Goal: Book appointment/travel/reservation

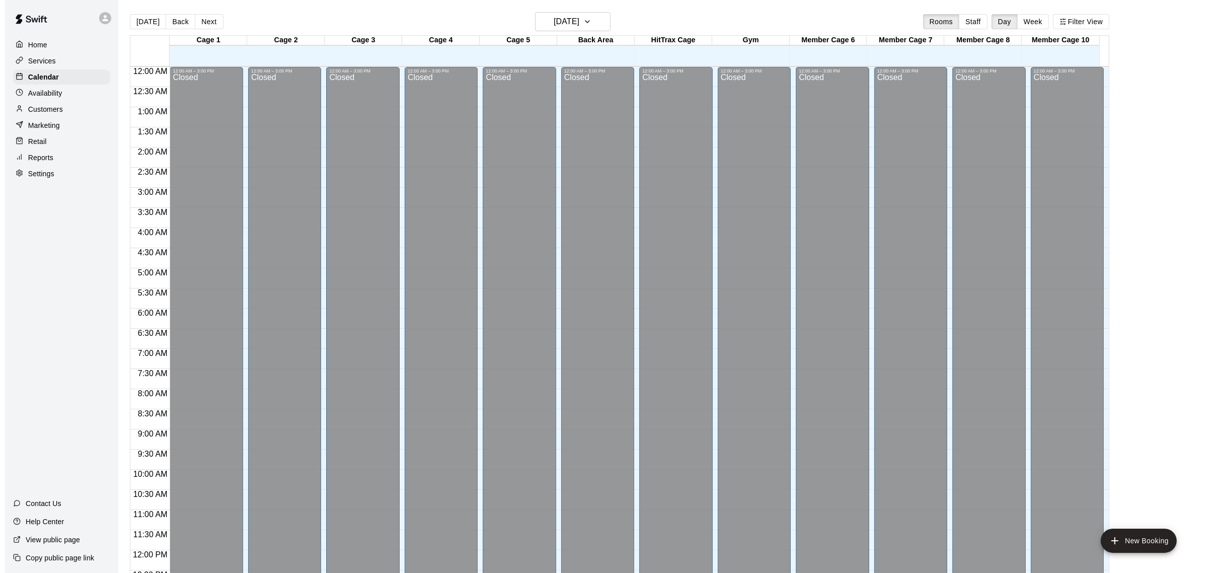
scroll to position [418, 0]
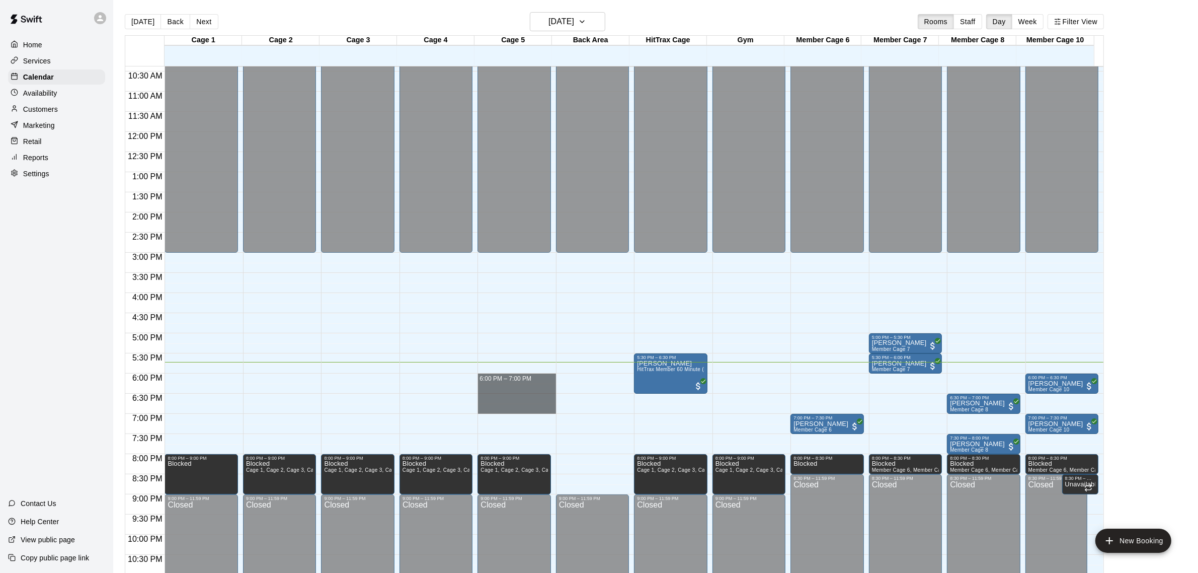
drag, startPoint x: 516, startPoint y: 375, endPoint x: 509, endPoint y: 407, distance: 31.9
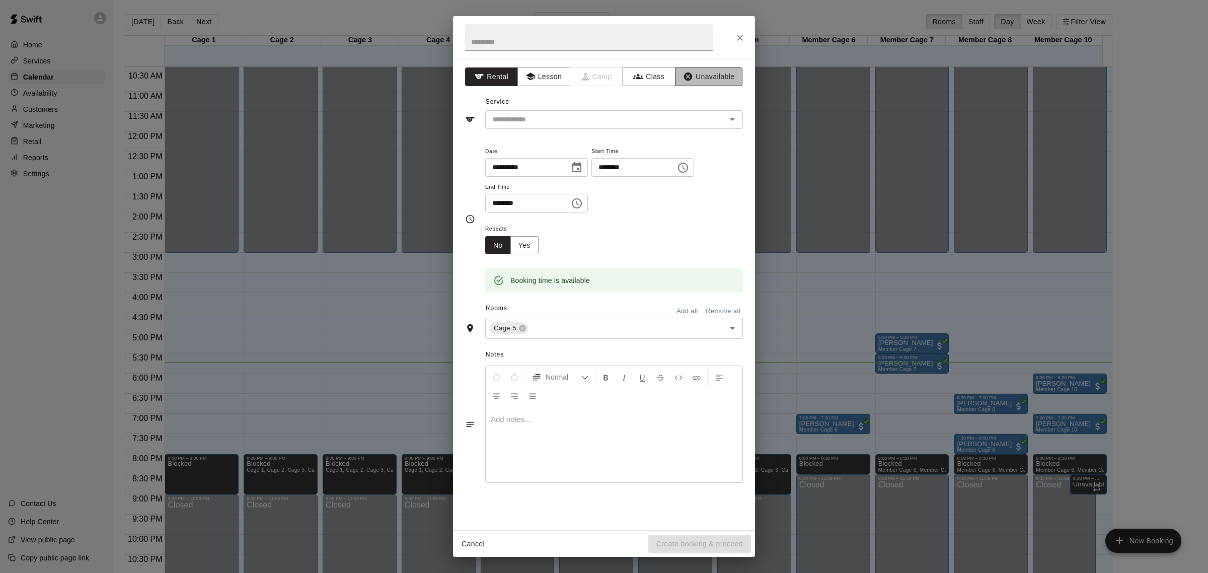
click at [693, 76] on icon "button" at bounding box center [688, 76] width 10 height 10
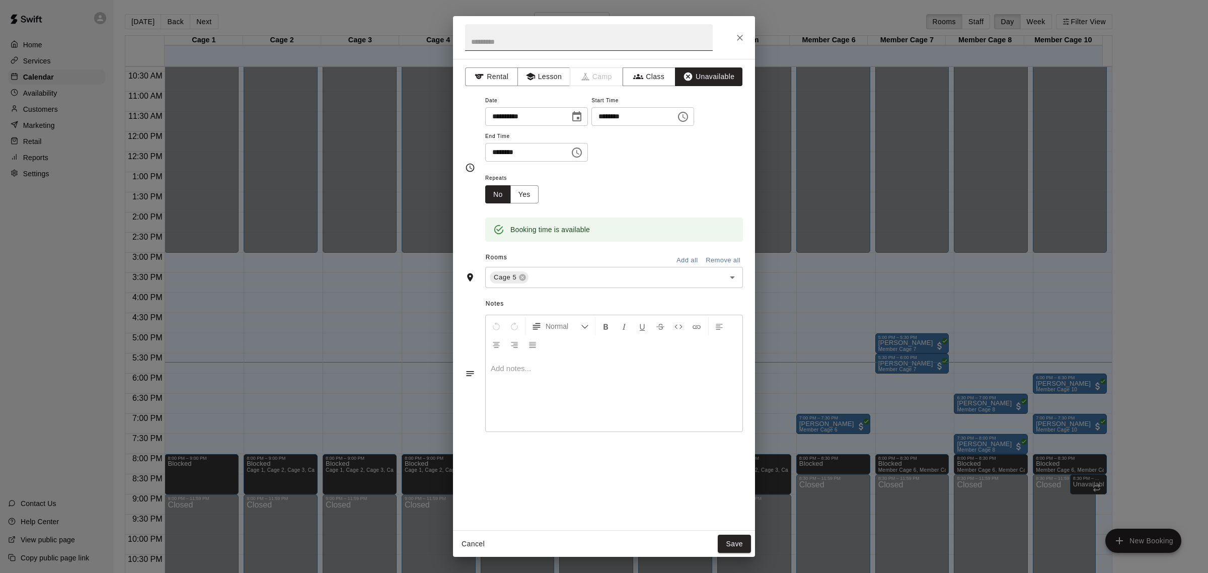
click at [501, 37] on input "text" at bounding box center [589, 37] width 248 height 27
click at [547, 74] on button "Lesson" at bounding box center [543, 76] width 53 height 19
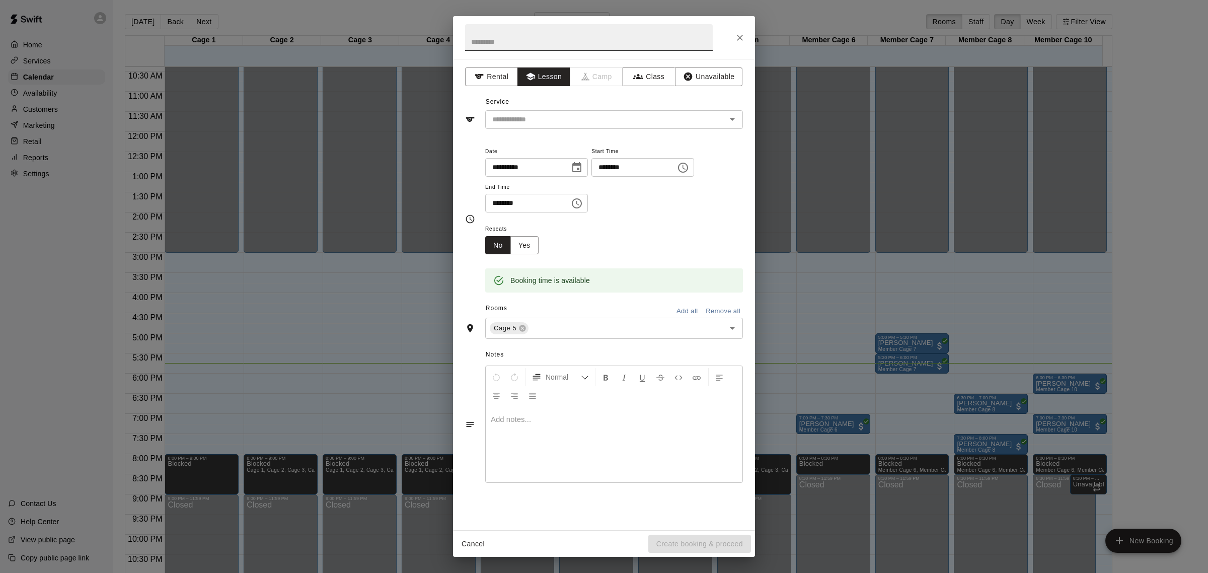
click at [517, 41] on input "text" at bounding box center [589, 37] width 248 height 27
type input "**********"
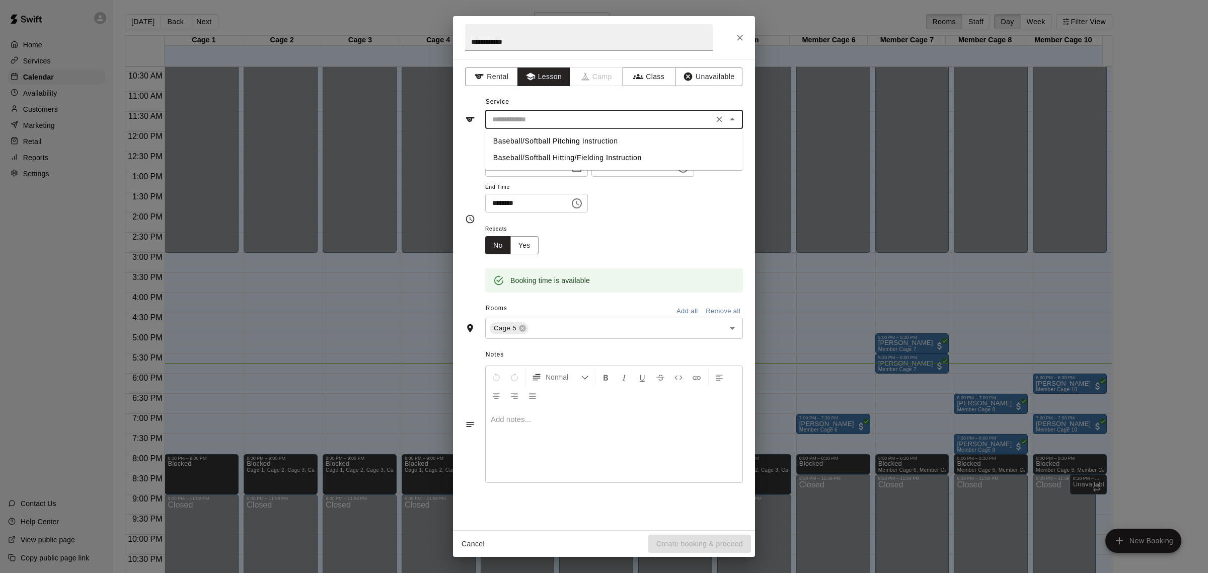
click at [552, 122] on input "text" at bounding box center [599, 119] width 222 height 13
click at [553, 154] on li "Baseball/Softball Hitting/Fielding Instruction" at bounding box center [614, 157] width 258 height 17
type input "**********"
click at [696, 545] on button "Create booking & proceed" at bounding box center [699, 544] width 103 height 19
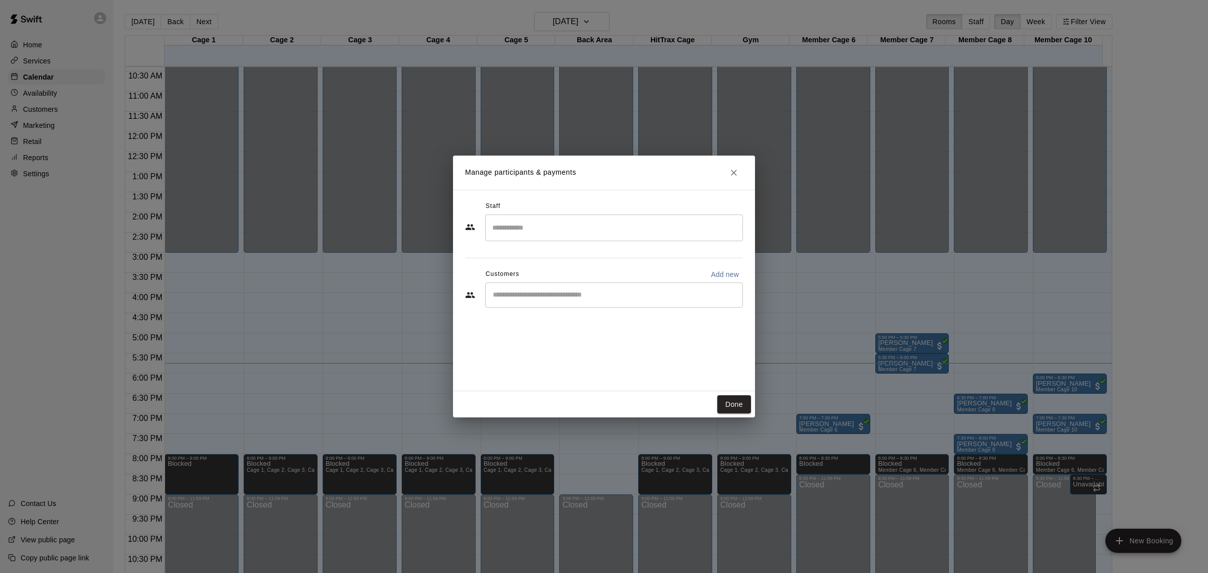
click at [569, 222] on input "Search staff" at bounding box center [614, 228] width 249 height 18
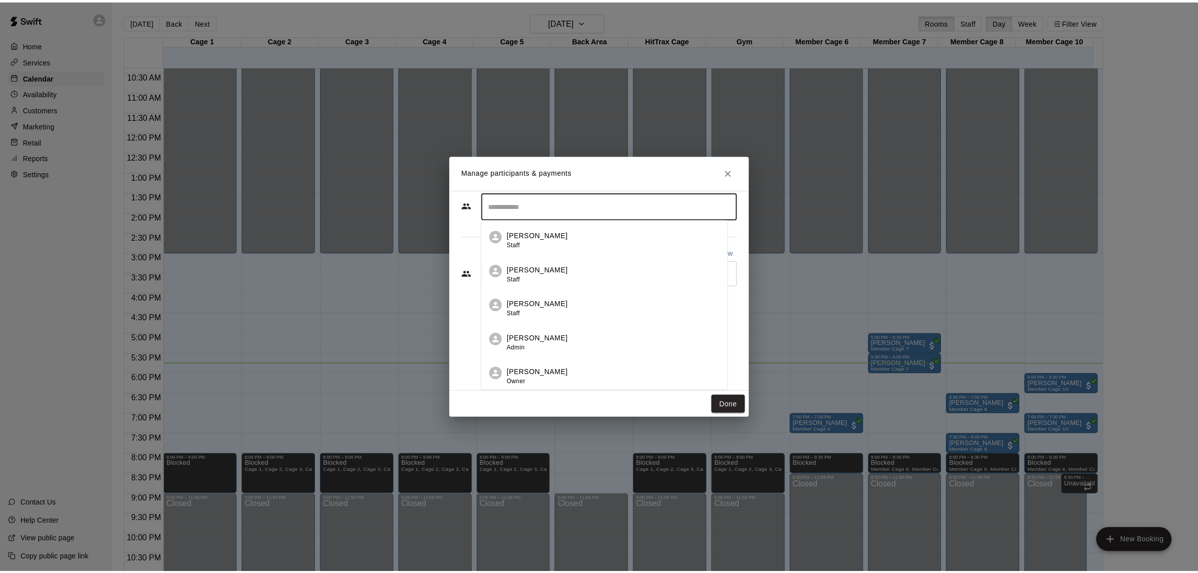
scroll to position [0, 0]
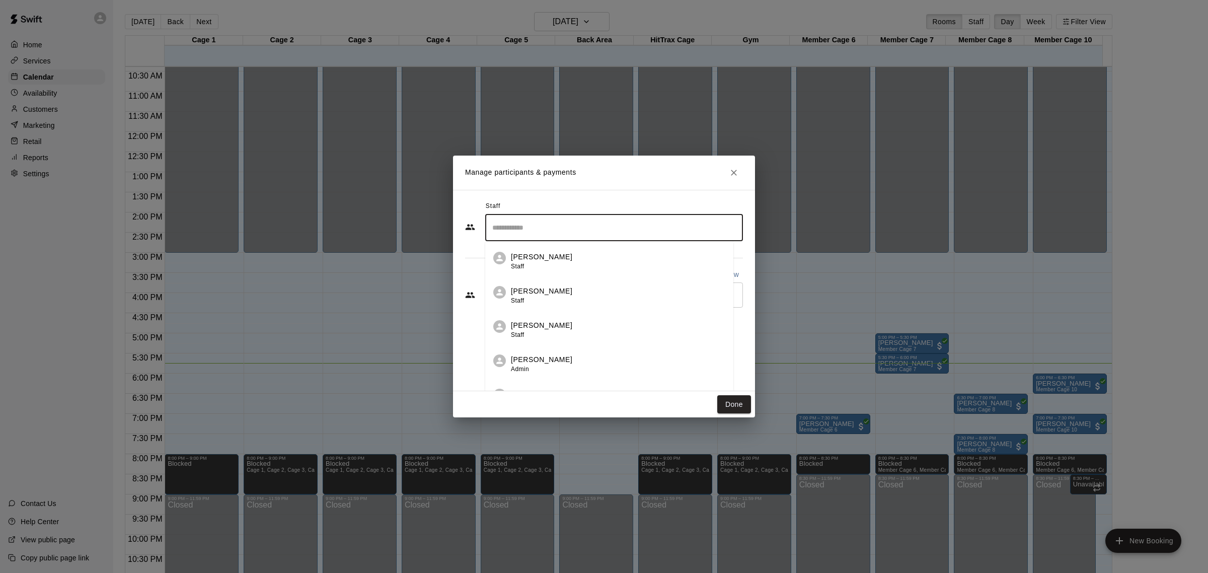
click at [650, 179] on h2 "Manage participants & payments" at bounding box center [604, 173] width 302 height 34
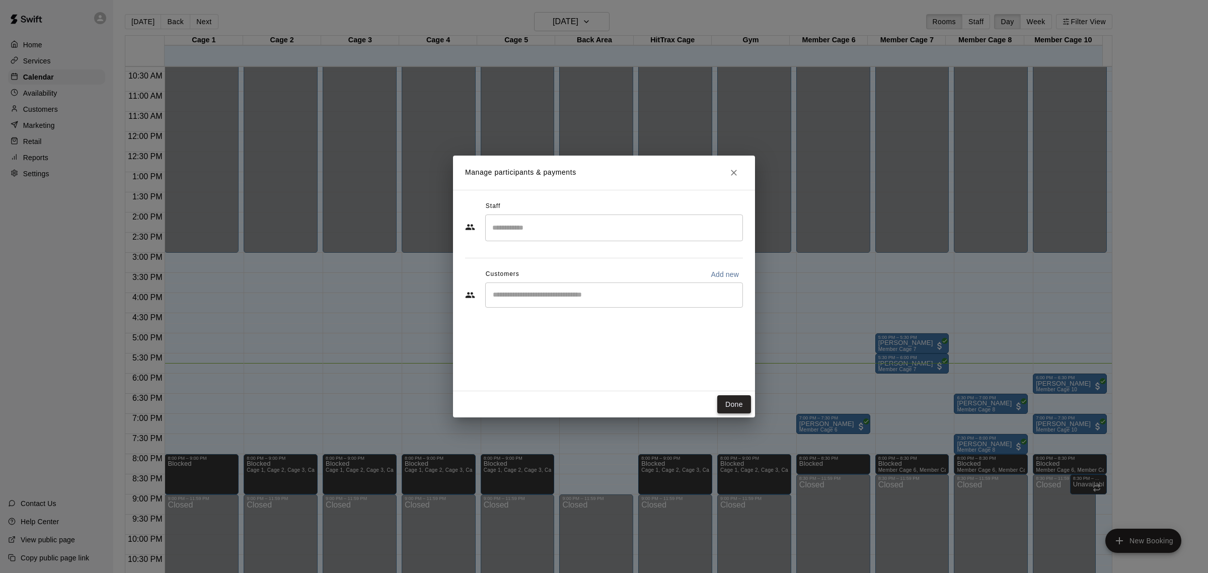
click at [730, 404] on button "Done" at bounding box center [734, 404] width 34 height 19
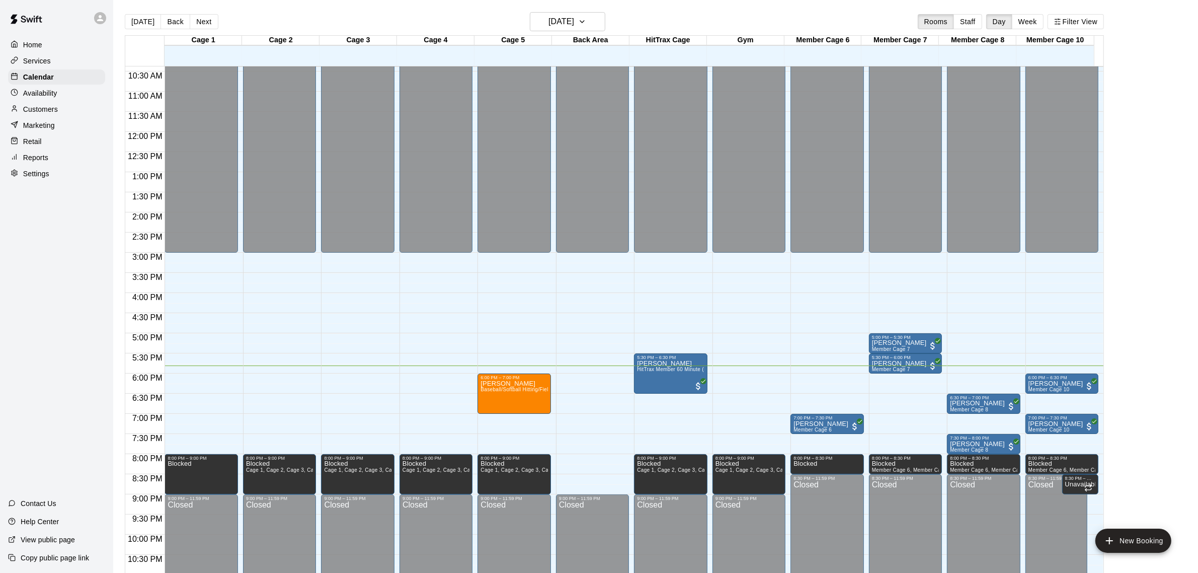
click at [826, 383] on div "12:00 AM – 3:00 PM Closed 7:00 PM – 7:30 PM Kimberly Rezendes Member Cage 6 8:0…" at bounding box center [827, 132] width 73 height 966
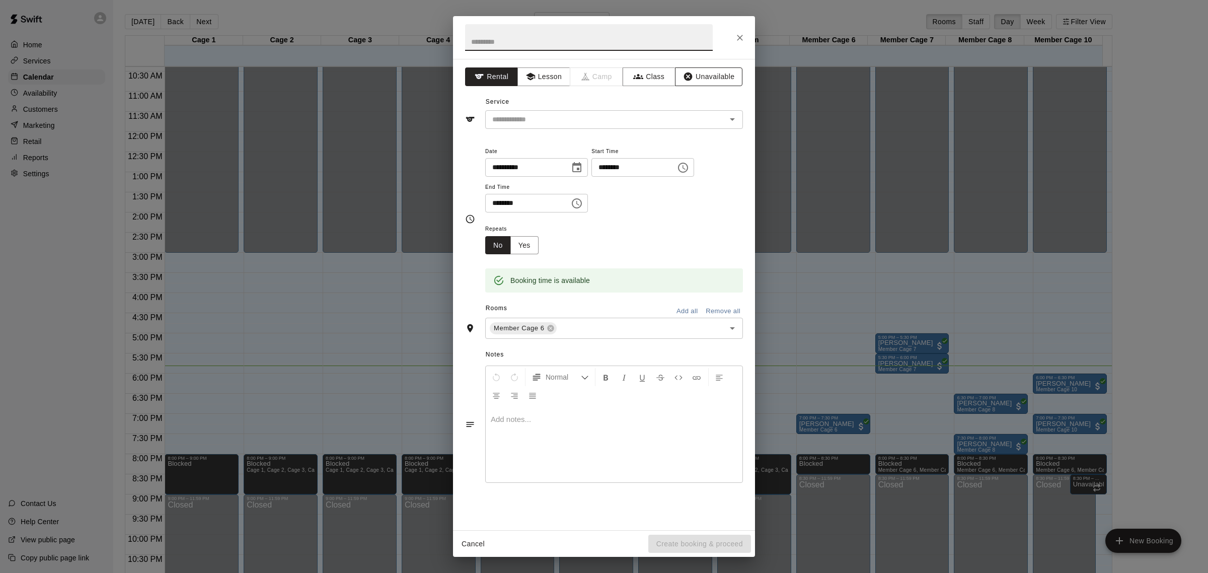
click at [706, 82] on button "Unavailable" at bounding box center [708, 76] width 67 height 19
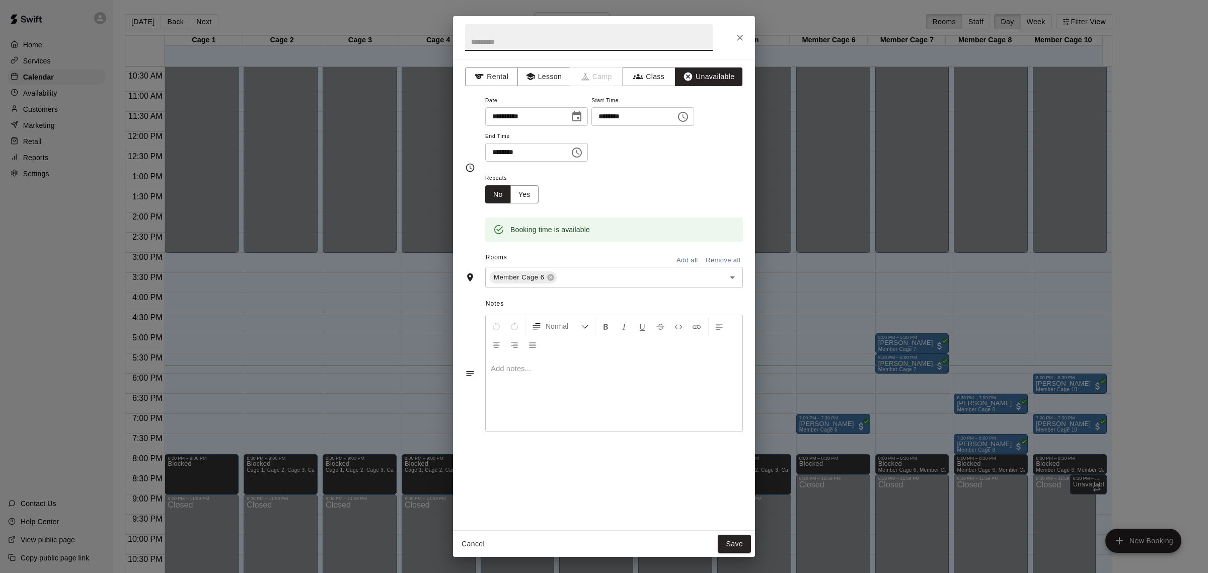
click at [566, 29] on input "text" at bounding box center [589, 37] width 248 height 27
type input "******"
click at [734, 541] on button "Save" at bounding box center [734, 544] width 33 height 19
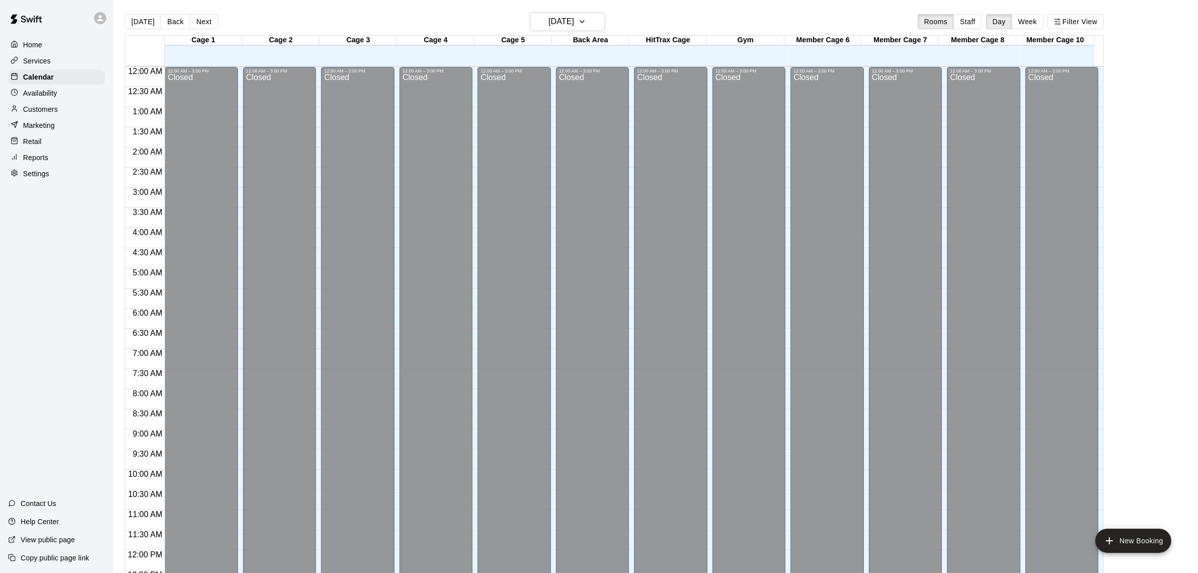
scroll to position [419, 0]
